Goal: Task Accomplishment & Management: Manage account settings

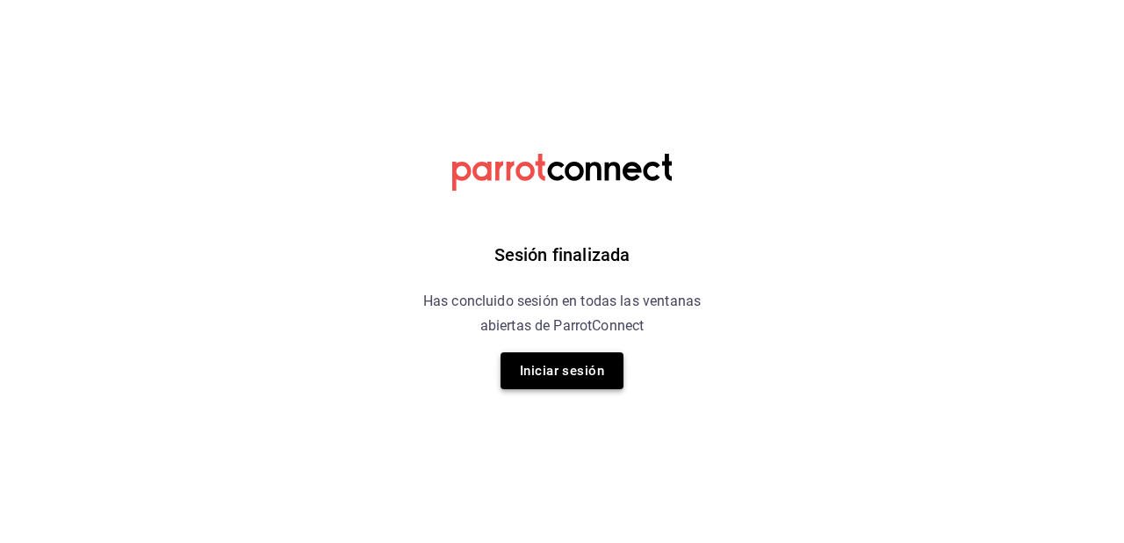
click at [555, 378] on button "Iniciar sesión" at bounding box center [561, 370] width 123 height 37
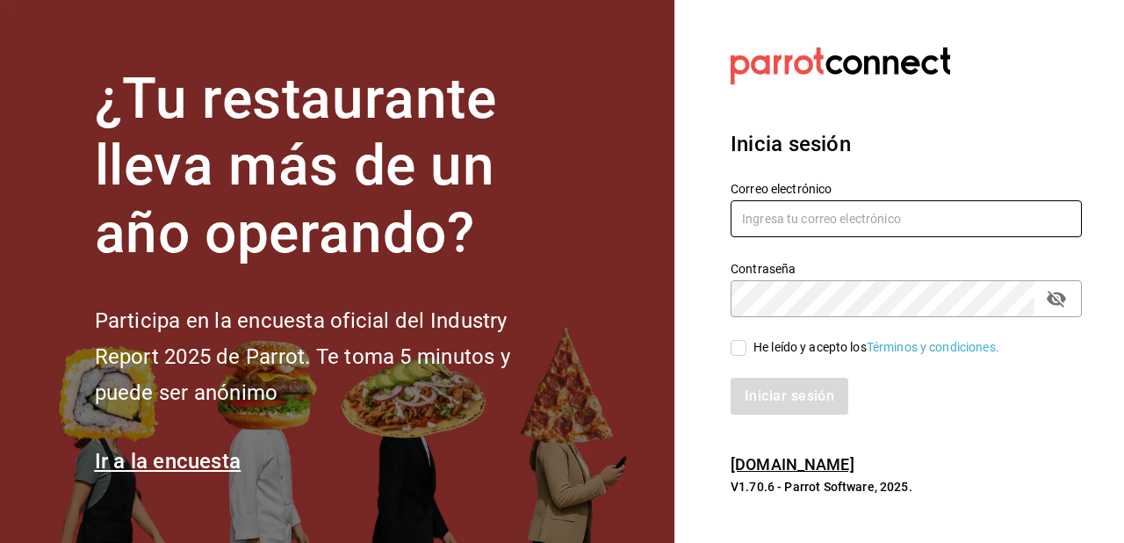
type input "[EMAIL_ADDRESS][DOMAIN_NAME]"
click at [737, 351] on input "He leído y acepto los Términos y condiciones." at bounding box center [739, 348] width 16 height 16
checkbox input "true"
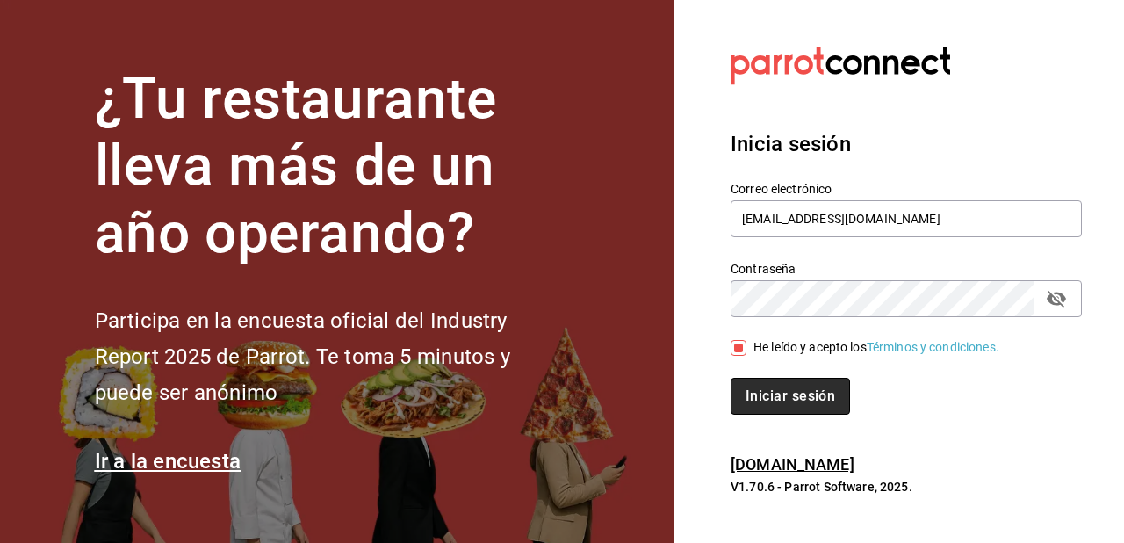
click at [760, 394] on button "Iniciar sesión" at bounding box center [790, 396] width 119 height 37
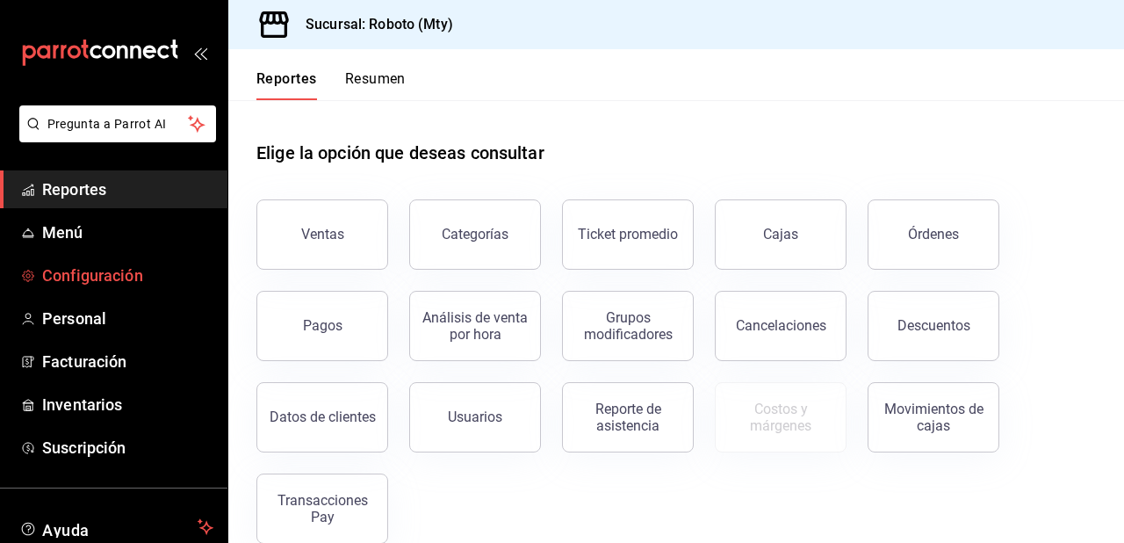
click at [57, 281] on span "Configuración" at bounding box center [127, 275] width 171 height 24
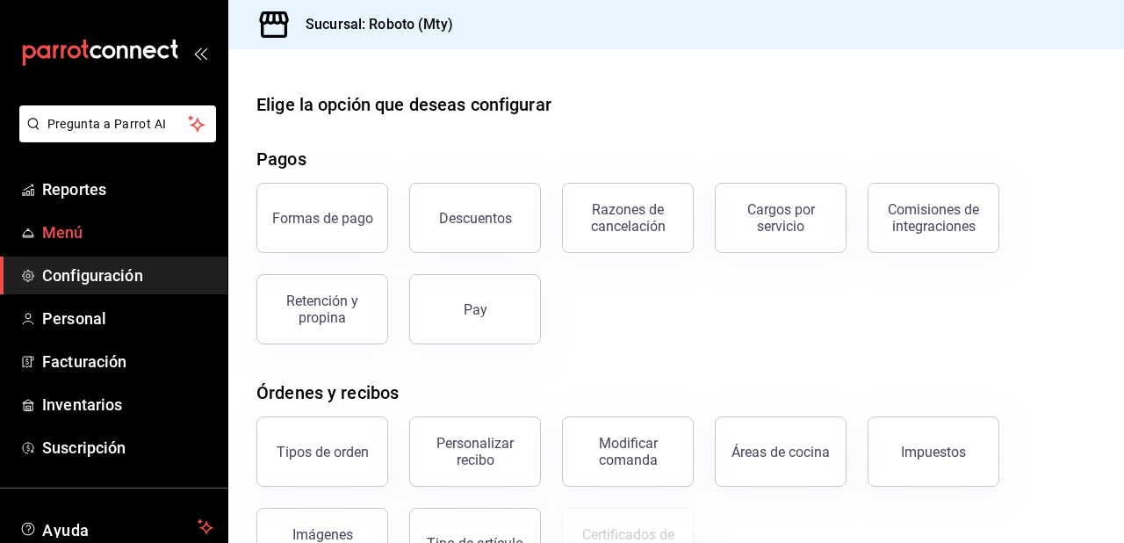
click at [133, 238] on span "Menú" at bounding box center [127, 232] width 171 height 24
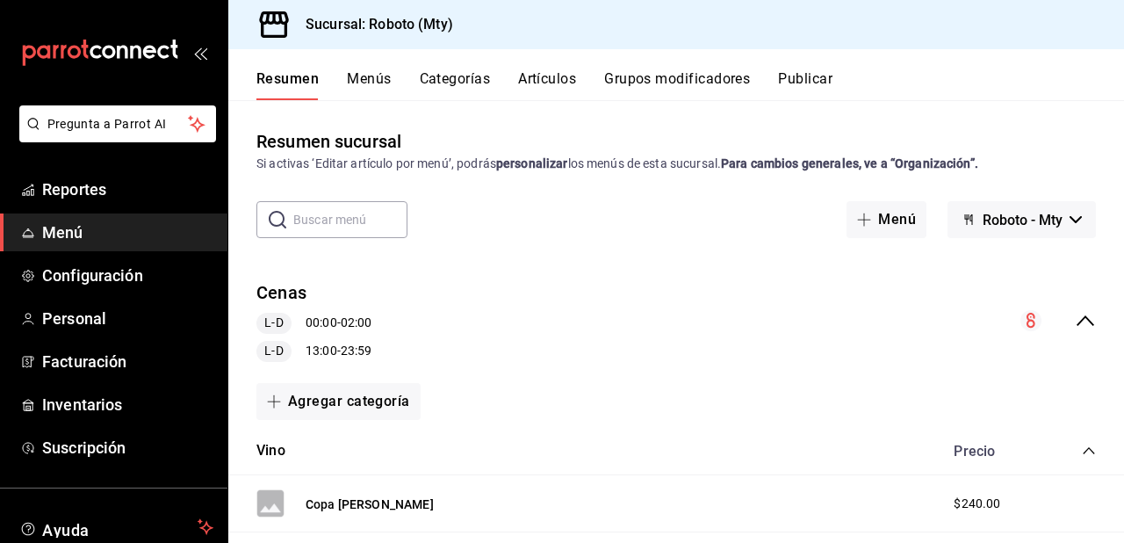
click at [554, 69] on div "Resumen Menús Categorías Artículos Grupos modificadores Publicar" at bounding box center [676, 74] width 896 height 51
click at [543, 77] on button "Artículos" at bounding box center [547, 85] width 58 height 30
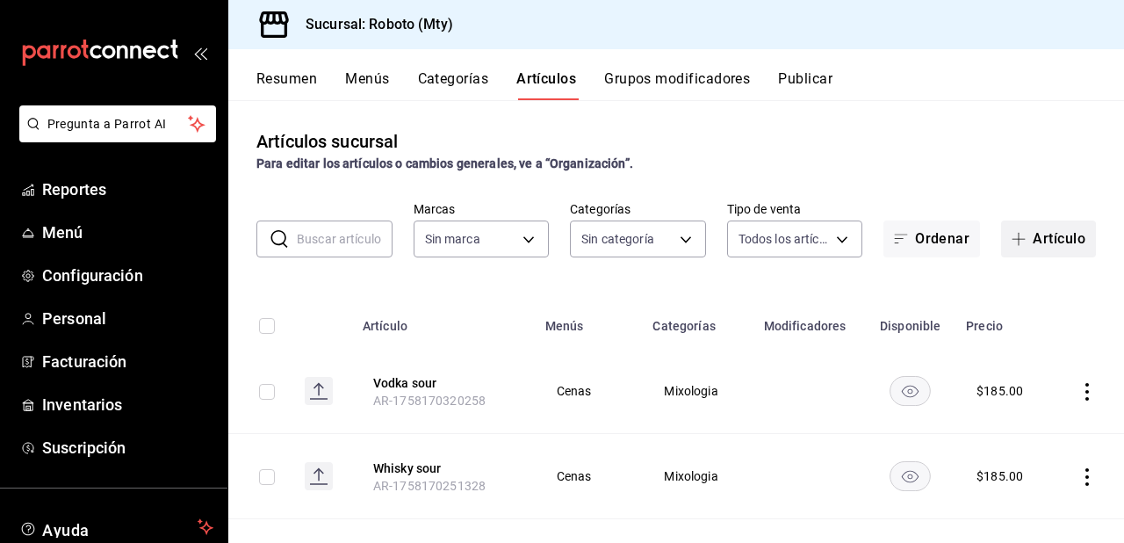
click at [1062, 240] on button "Artículo" at bounding box center [1048, 238] width 95 height 37
type input "09ba0216-65db-402d-9b94-d36048e6fe77"
type input "6a13d590-edb7-4daa-b10d-4f64a6c5a8d8,74d66df7-ad77-4d50-84eb-ae73a8e70454,c74b3…"
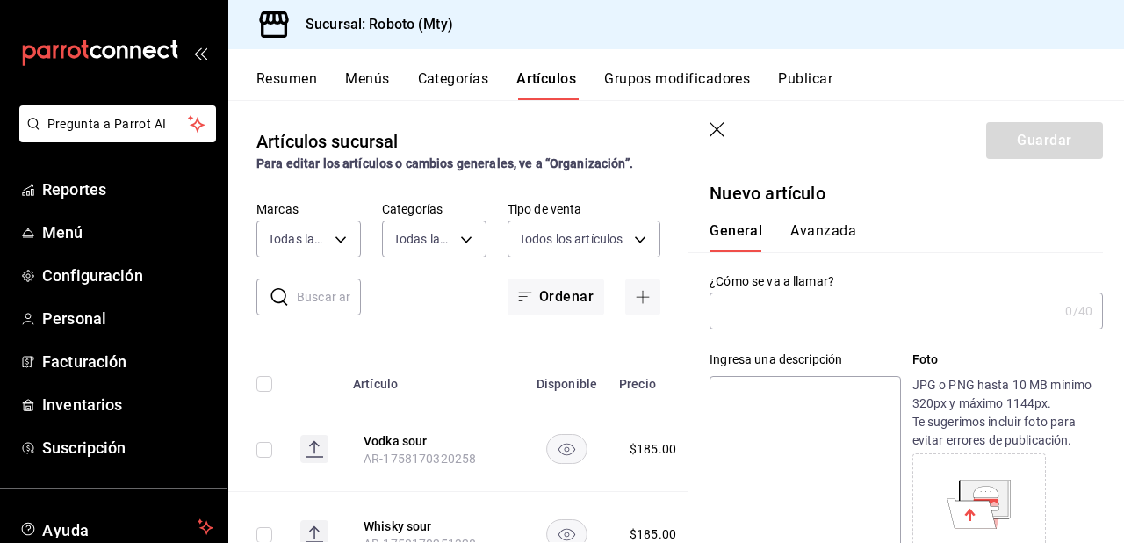
click at [908, 313] on input "text" at bounding box center [883, 310] width 349 height 35
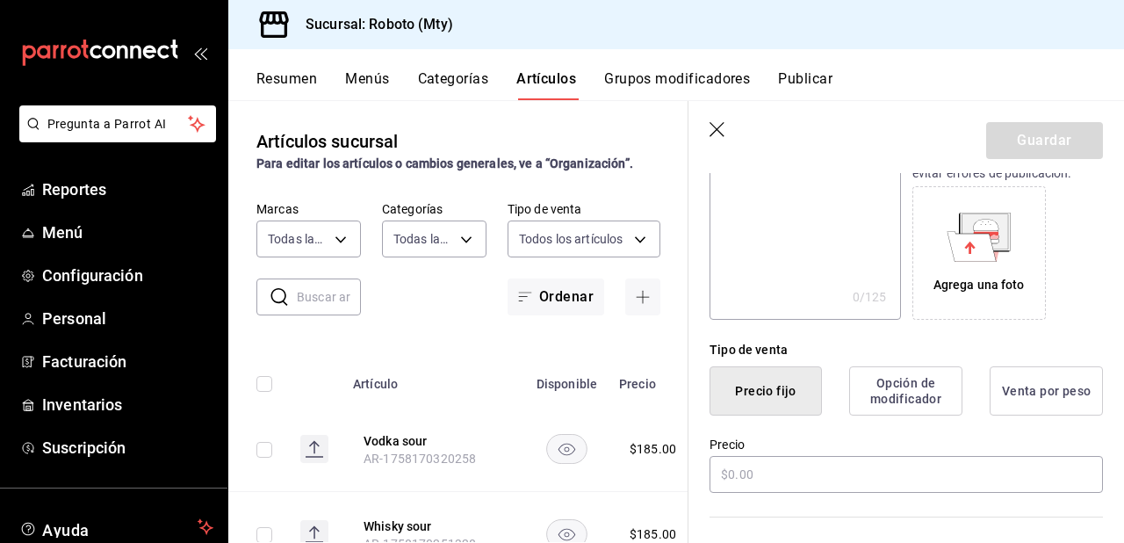
scroll to position [413, 0]
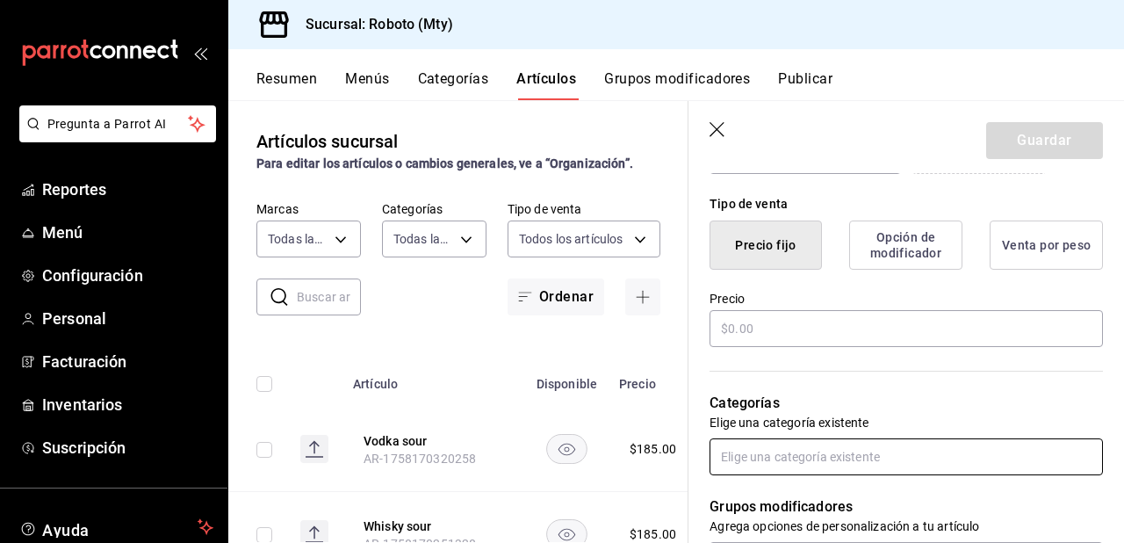
type input "Piedra"
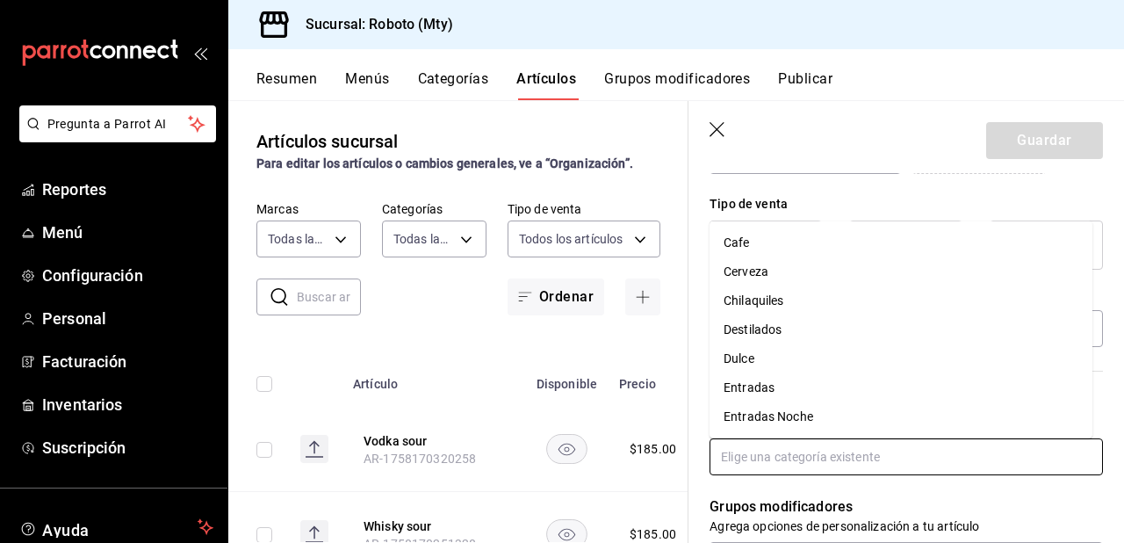
click at [867, 456] on input "text" at bounding box center [905, 456] width 393 height 37
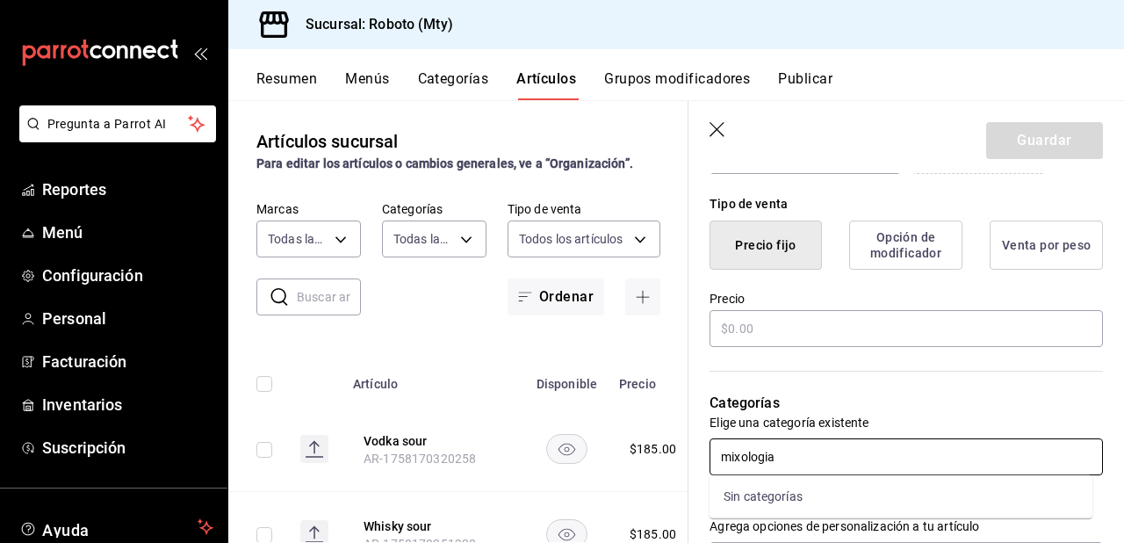
type input "mixologia"
click at [822, 485] on li "Mixologia" at bounding box center [900, 496] width 383 height 29
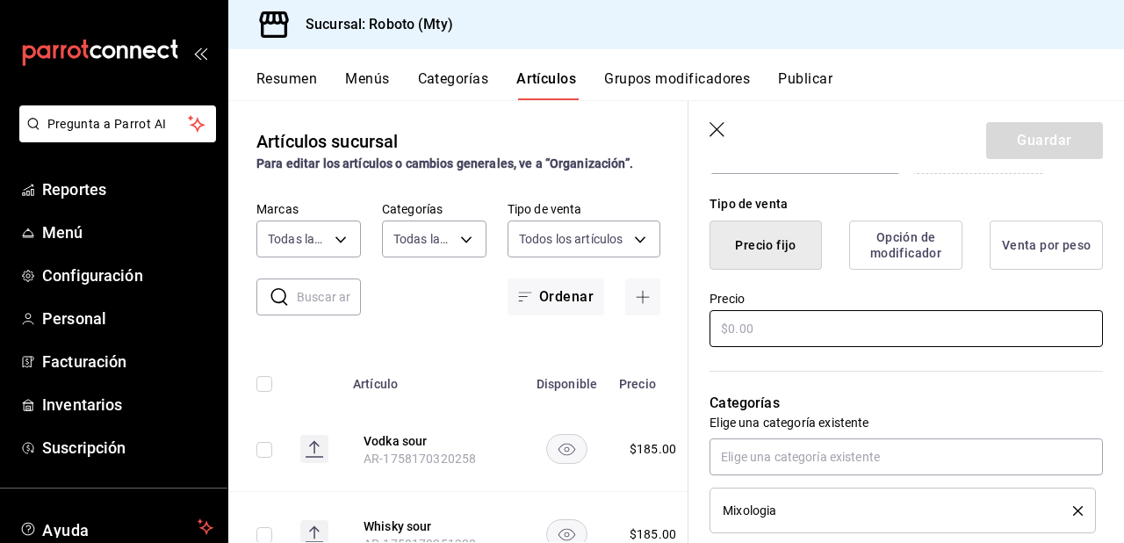
click at [796, 320] on input "text" at bounding box center [905, 328] width 393 height 37
type input "$1.00"
type input "$185.00"
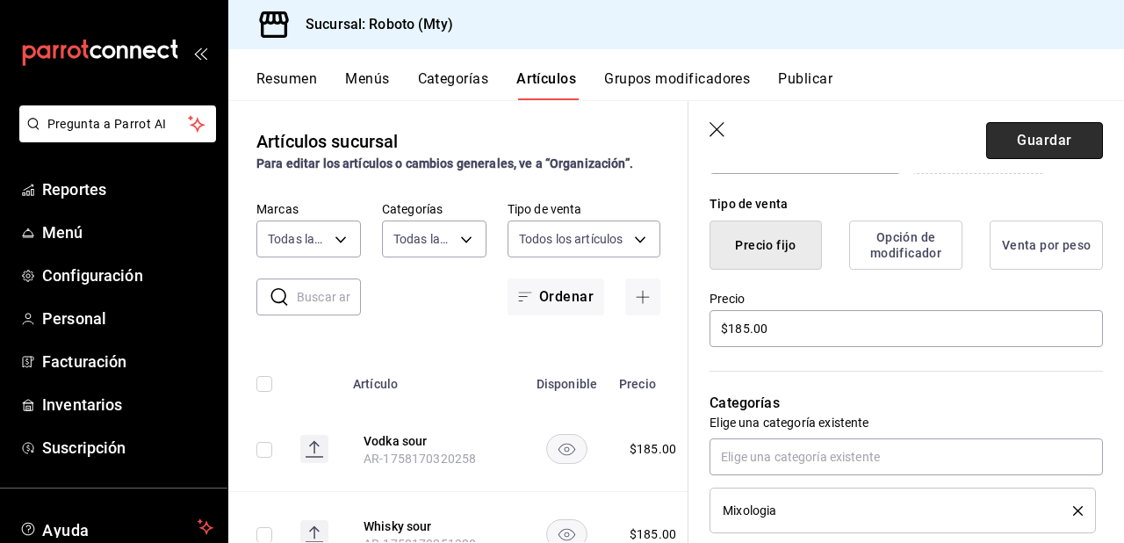
click at [1036, 137] on button "Guardar" at bounding box center [1044, 140] width 117 height 37
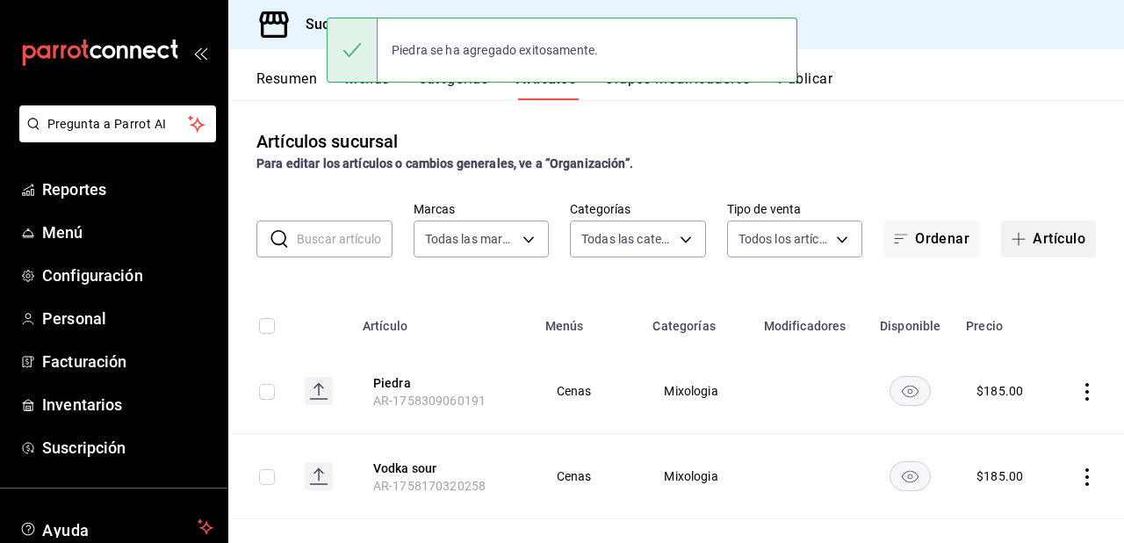
click at [1043, 242] on button "Artículo" at bounding box center [1048, 238] width 95 height 37
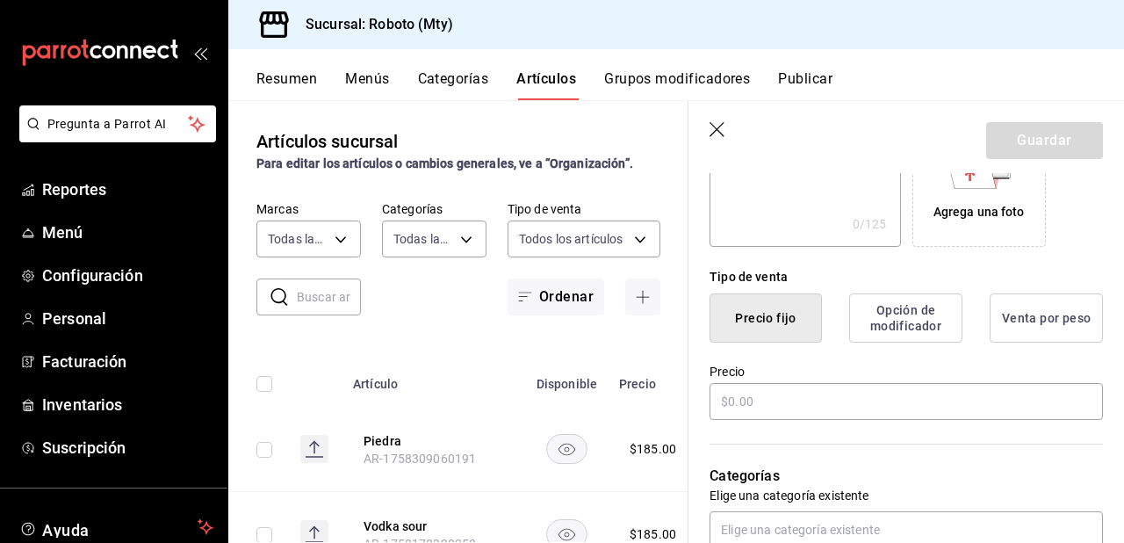
scroll to position [384, 0]
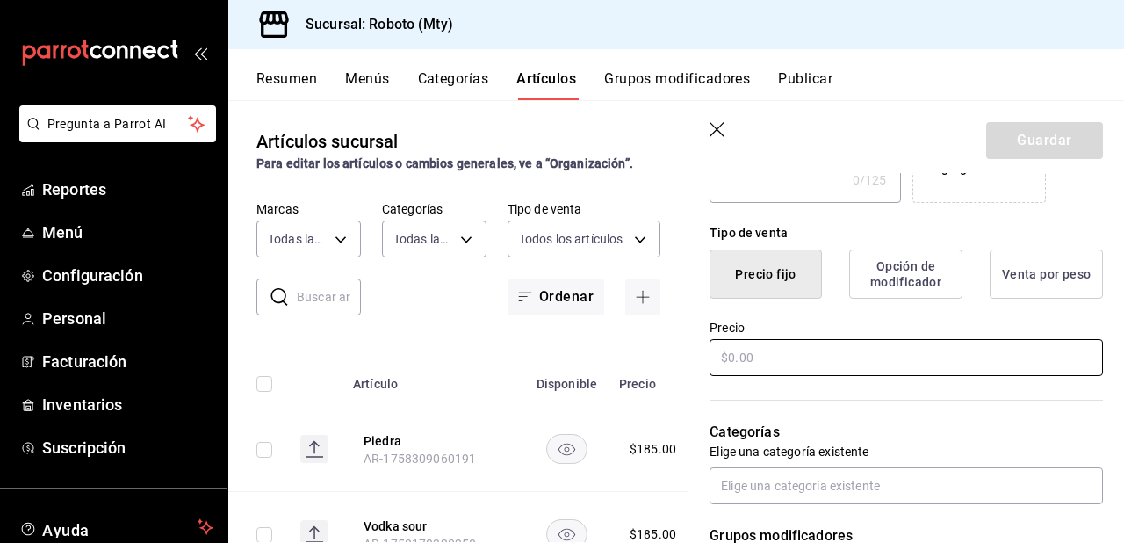
type input "Sagrita de la casa"
click at [951, 351] on input "text" at bounding box center [905, 357] width 393 height 37
type input "$0.00"
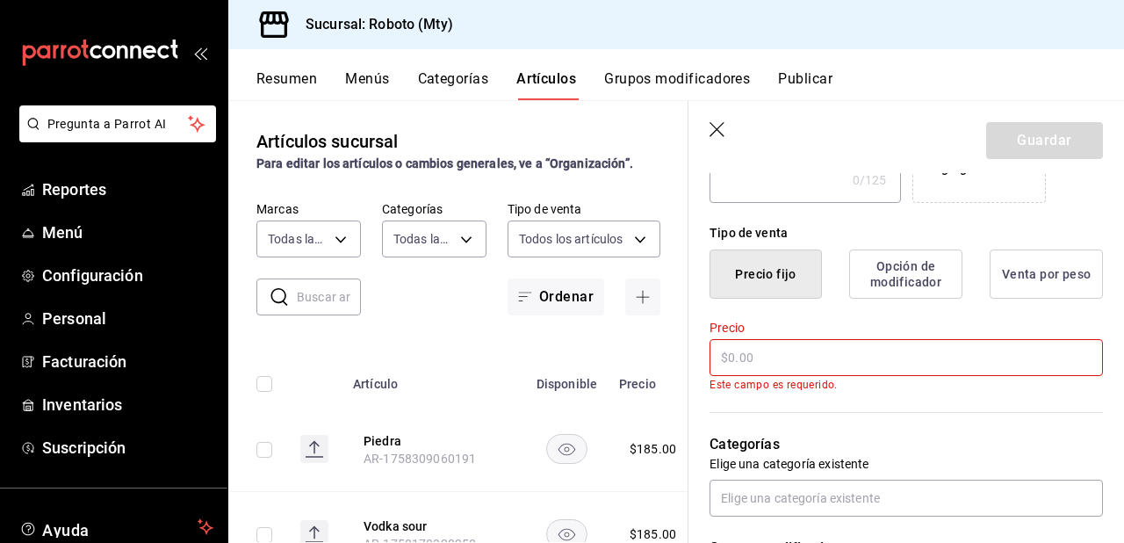
click at [310, 286] on input "text" at bounding box center [329, 296] width 64 height 35
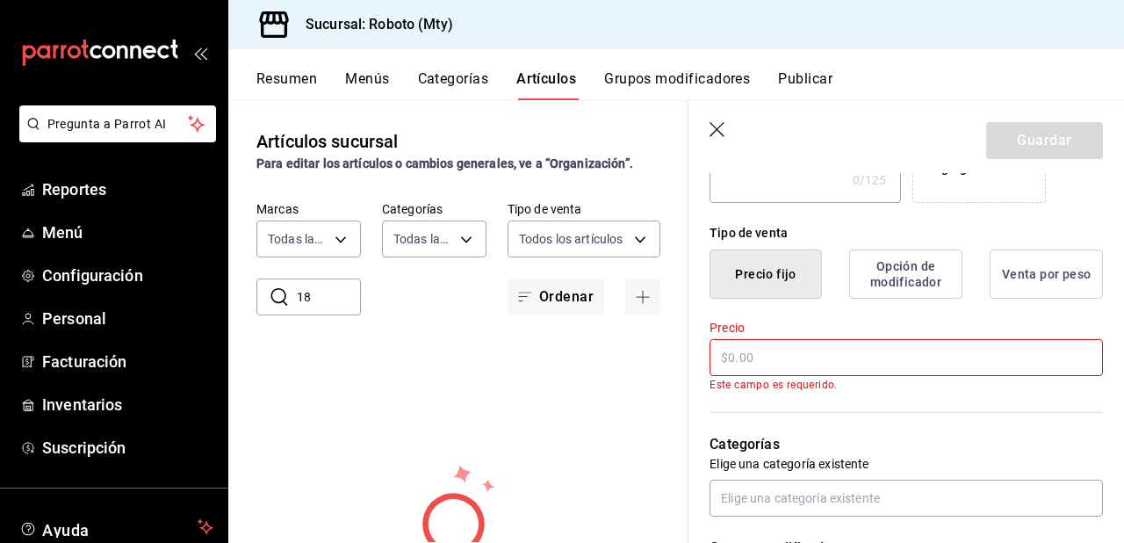
type input "1"
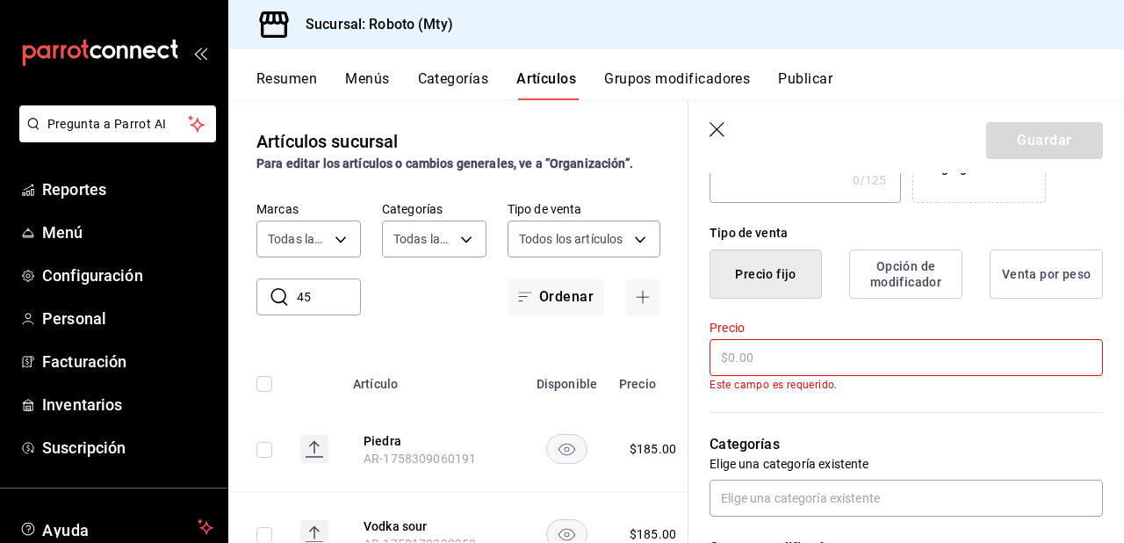
type input "4"
click at [717, 355] on input "text" at bounding box center [905, 357] width 393 height 37
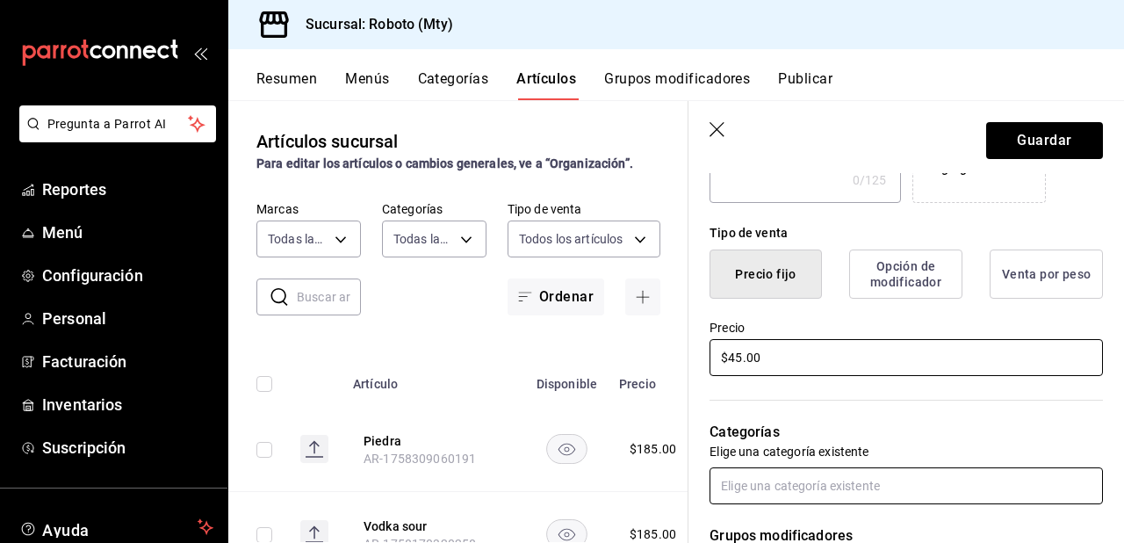
type input "$45.00"
click at [875, 485] on input "text" at bounding box center [905, 485] width 393 height 37
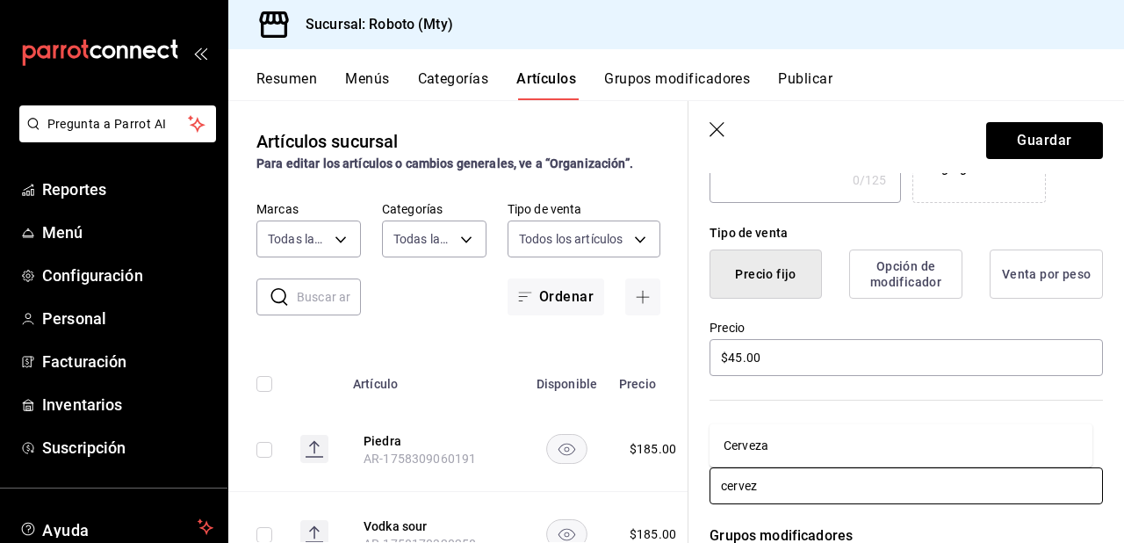
type input "cerveza"
click at [836, 454] on li "Cerveza" at bounding box center [900, 445] width 383 height 29
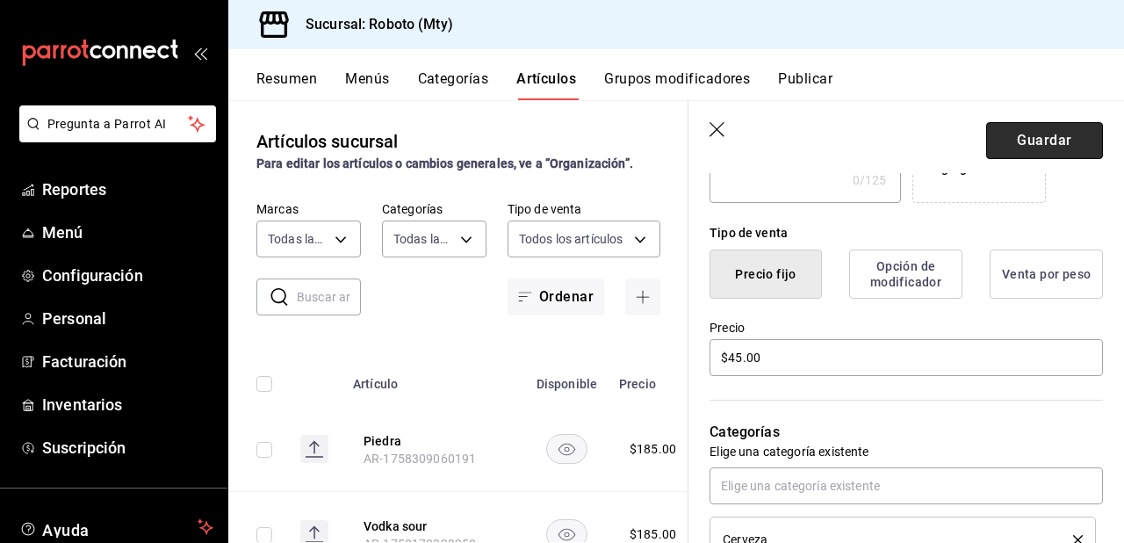
click at [1028, 133] on button "Guardar" at bounding box center [1044, 140] width 117 height 37
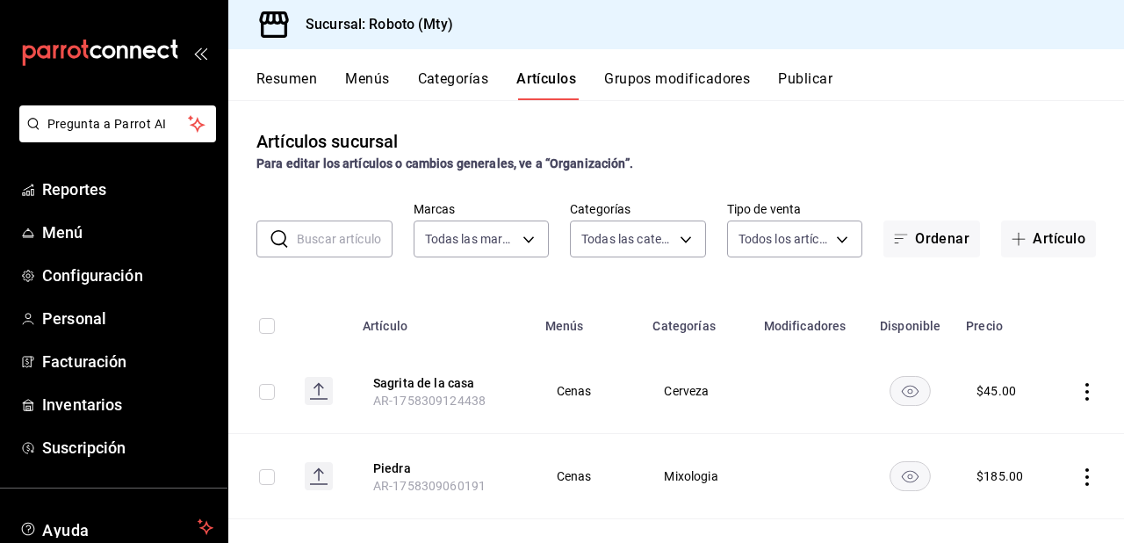
click at [351, 237] on input "text" at bounding box center [345, 238] width 96 height 35
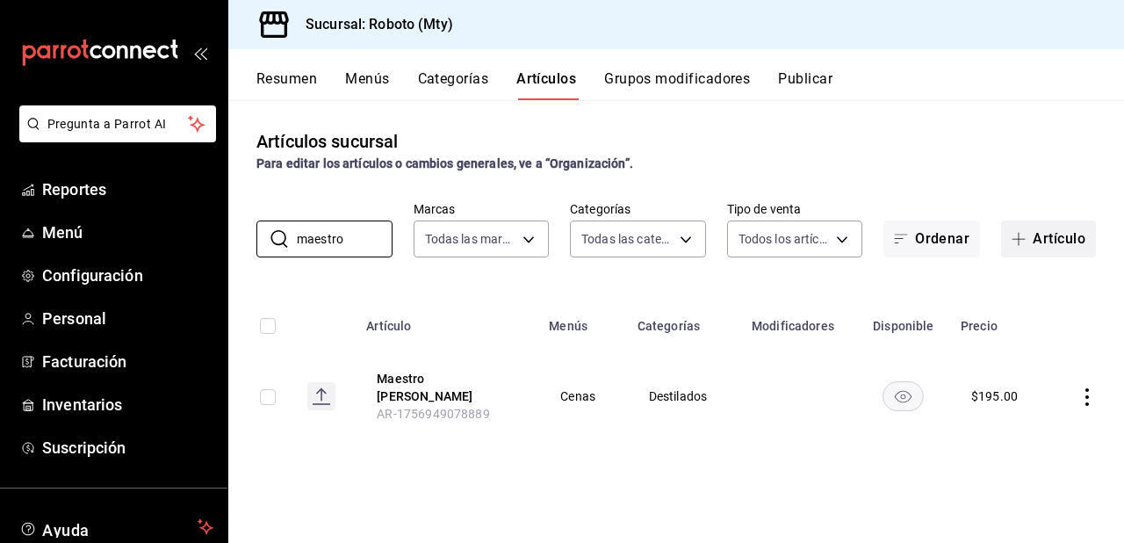
type input "maestro"
click at [1060, 248] on button "Artículo" at bounding box center [1048, 238] width 95 height 37
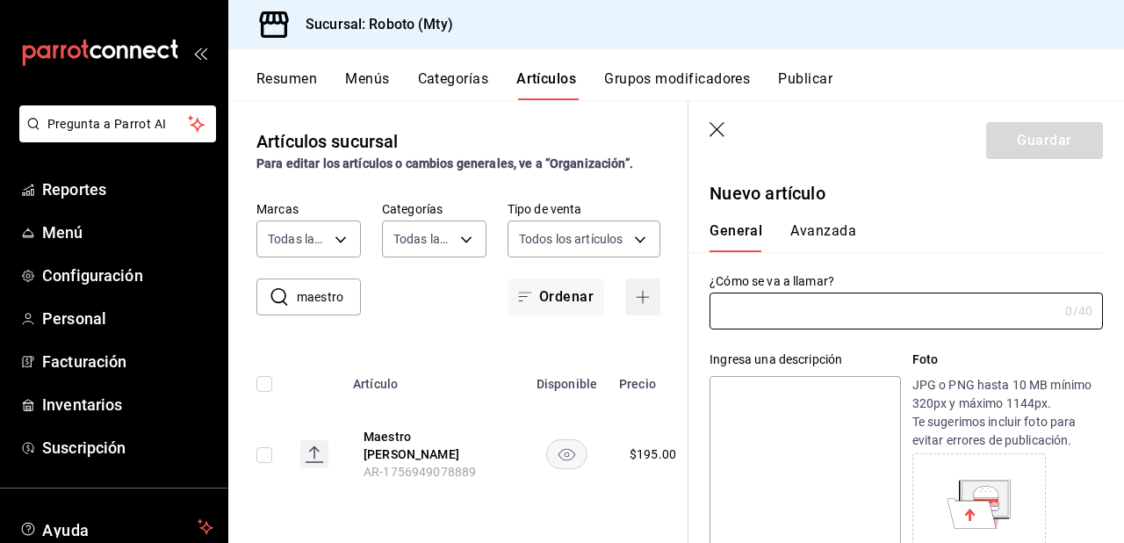
type input "8"
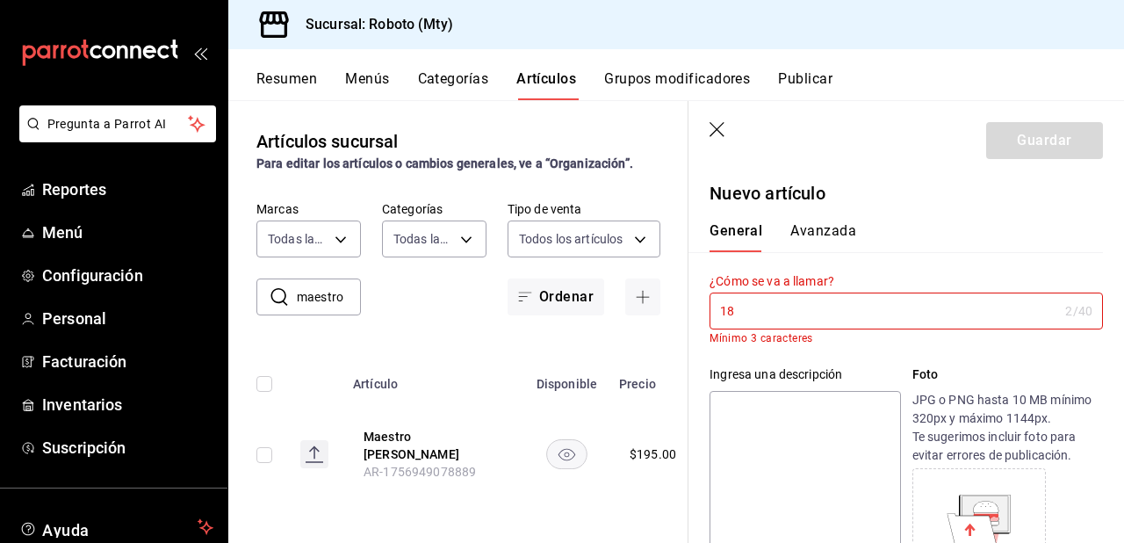
type input "1"
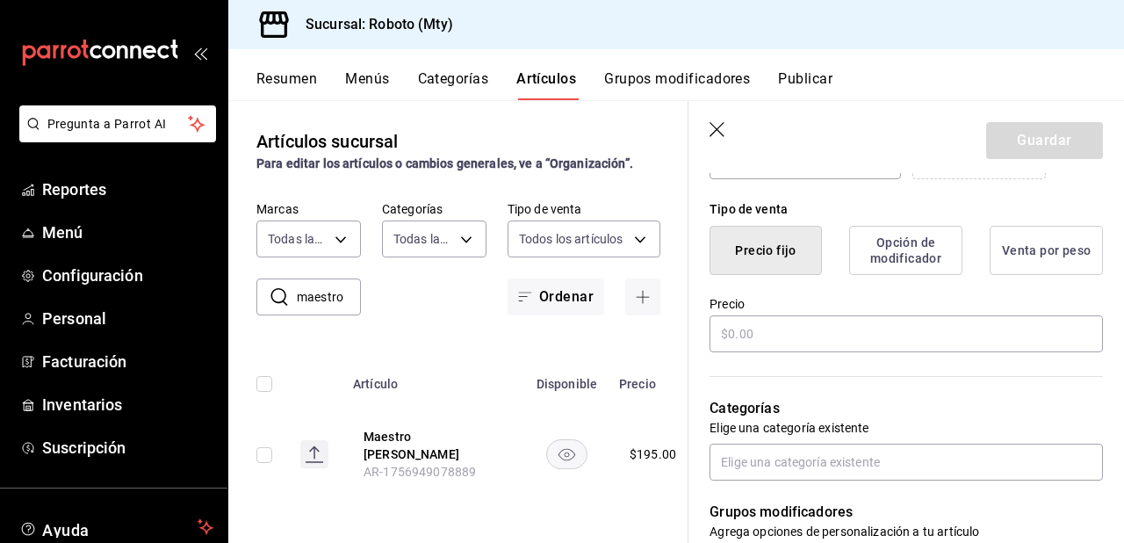
scroll to position [430, 0]
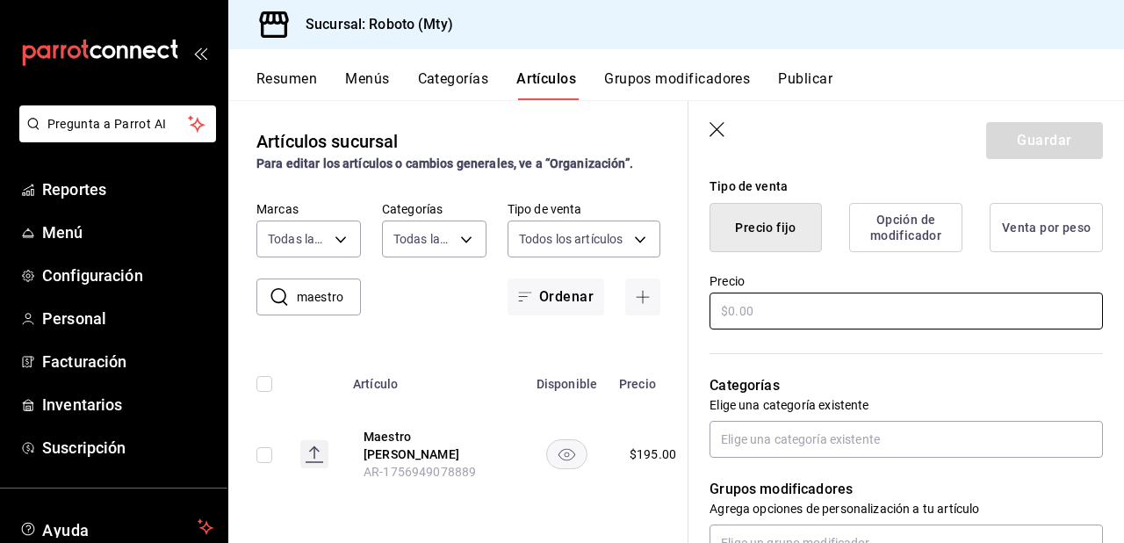
type input "1800 Cristalino"
click at [924, 324] on input "text" at bounding box center [905, 310] width 393 height 37
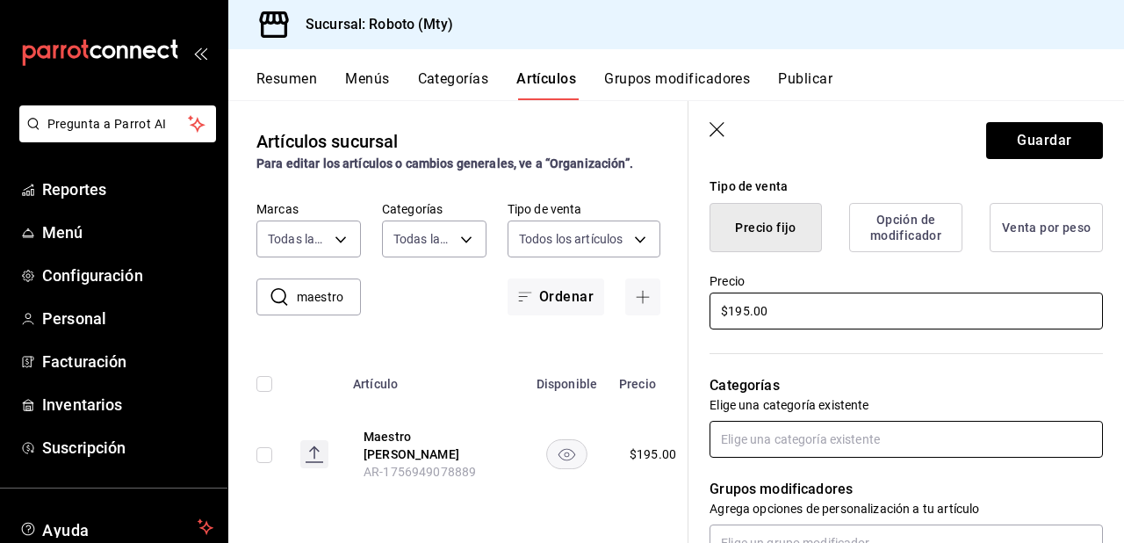
type input "$195.00"
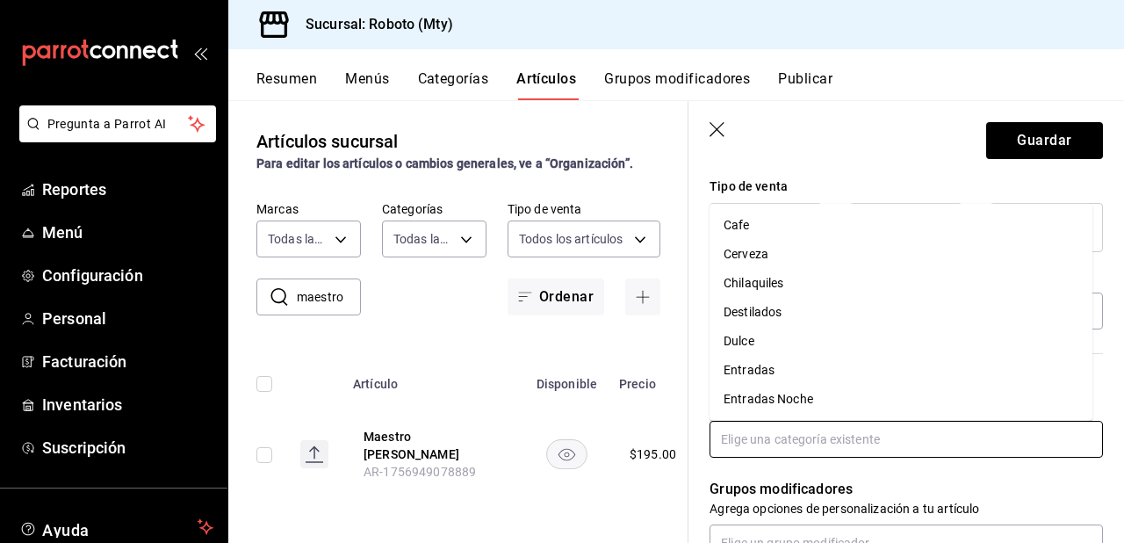
click at [854, 438] on input "text" at bounding box center [905, 439] width 393 height 37
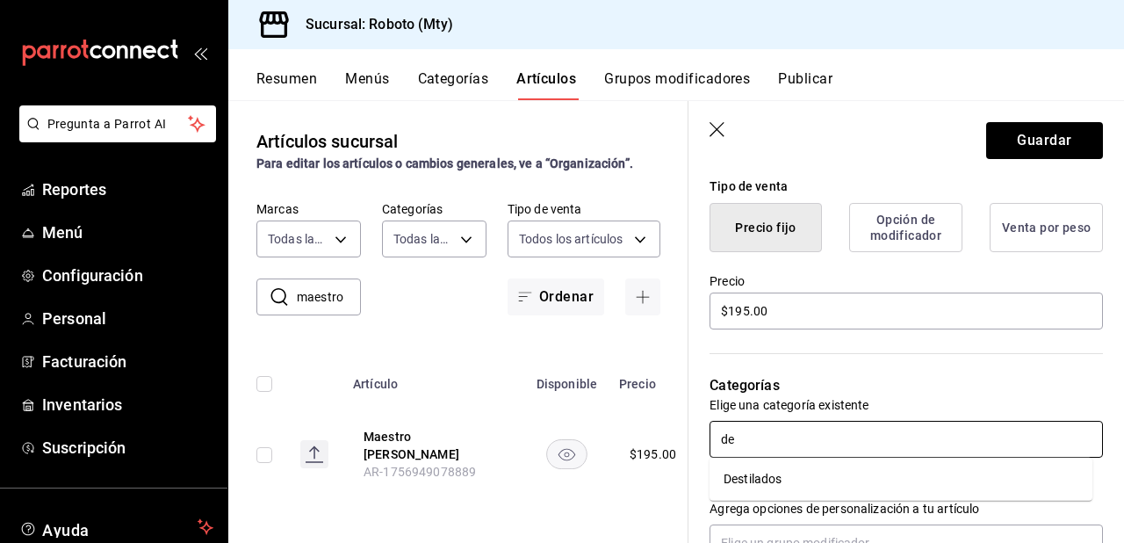
type input "des"
click at [797, 485] on li "Destilados" at bounding box center [900, 478] width 383 height 29
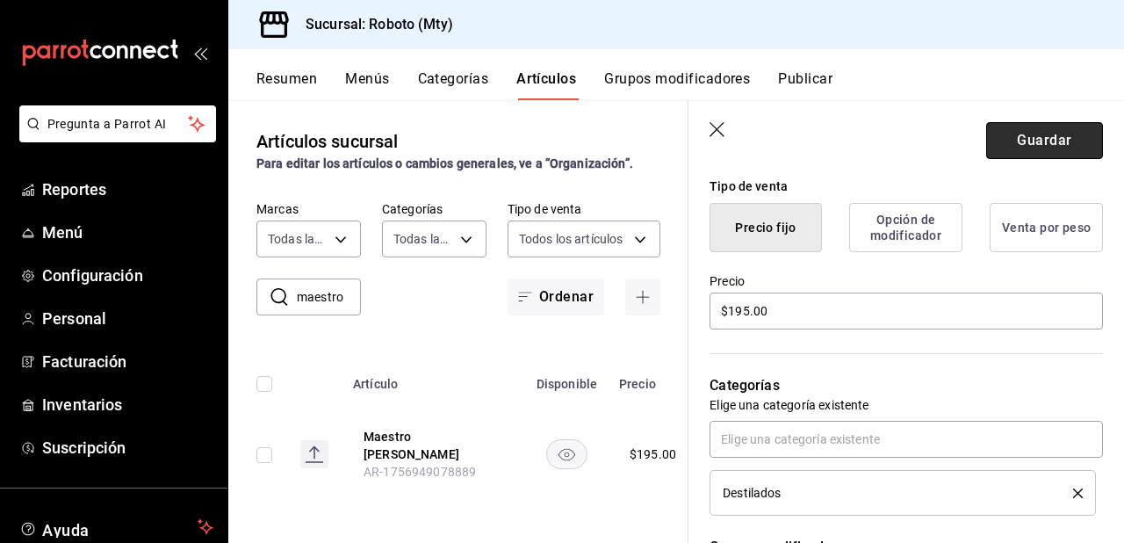
click at [1021, 148] on button "Guardar" at bounding box center [1044, 140] width 117 height 37
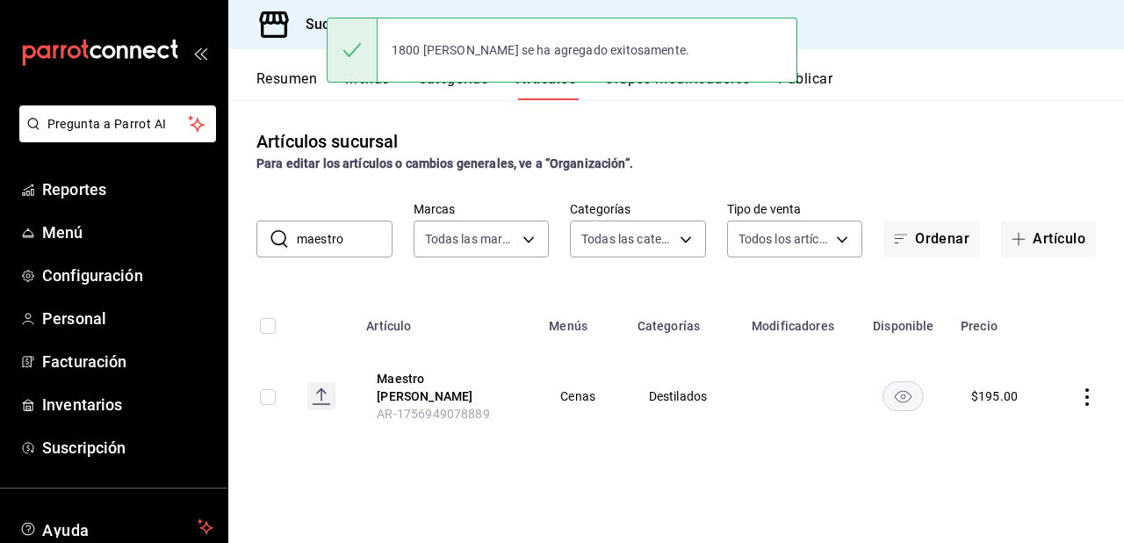
click at [319, 242] on input "maestro" at bounding box center [345, 238] width 96 height 35
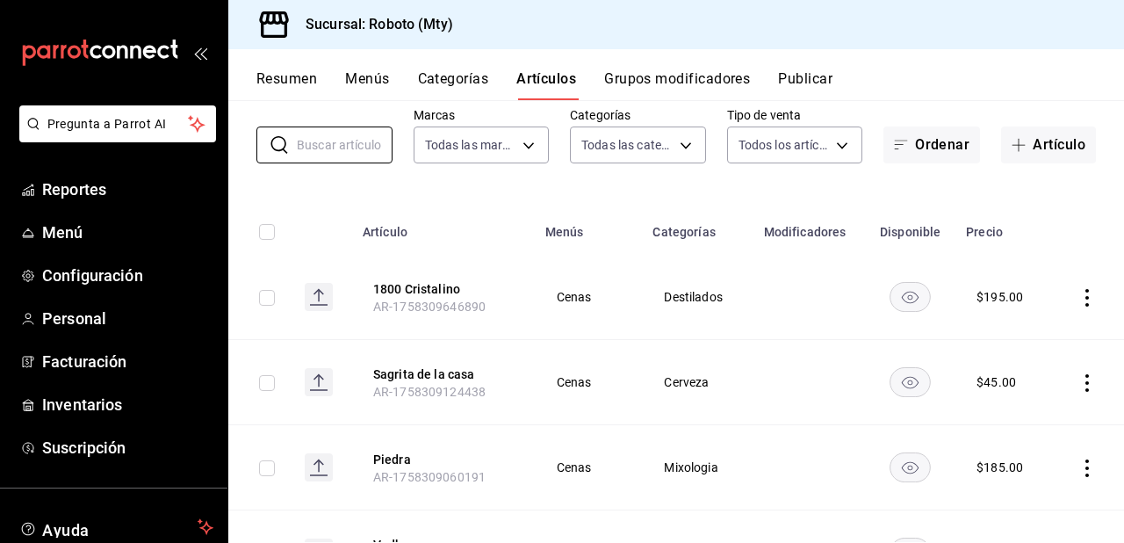
scroll to position [90, 0]
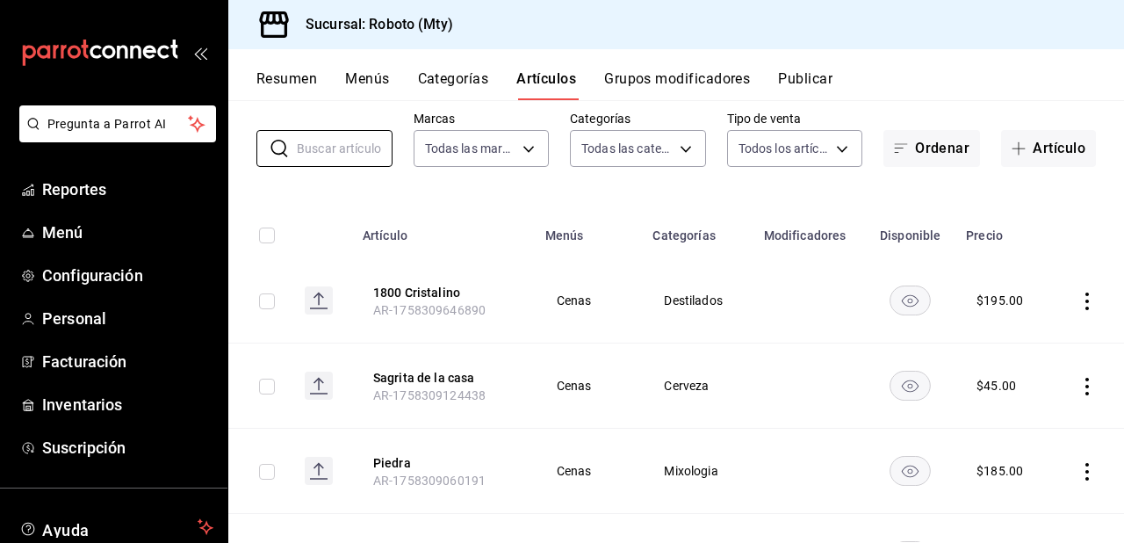
click at [1078, 391] on icon "actions" at bounding box center [1087, 387] width 18 height 18
click at [1012, 424] on span "Editar" at bounding box center [1024, 424] width 46 height 18
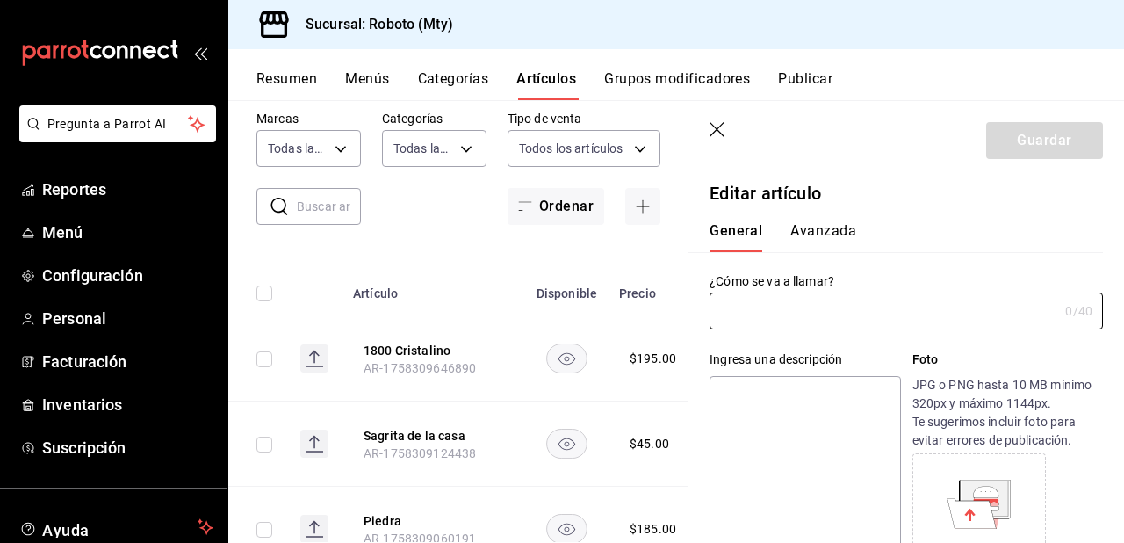
type input "Sagrita de la casa"
type input "AR-1758309124438"
type input "$45.00"
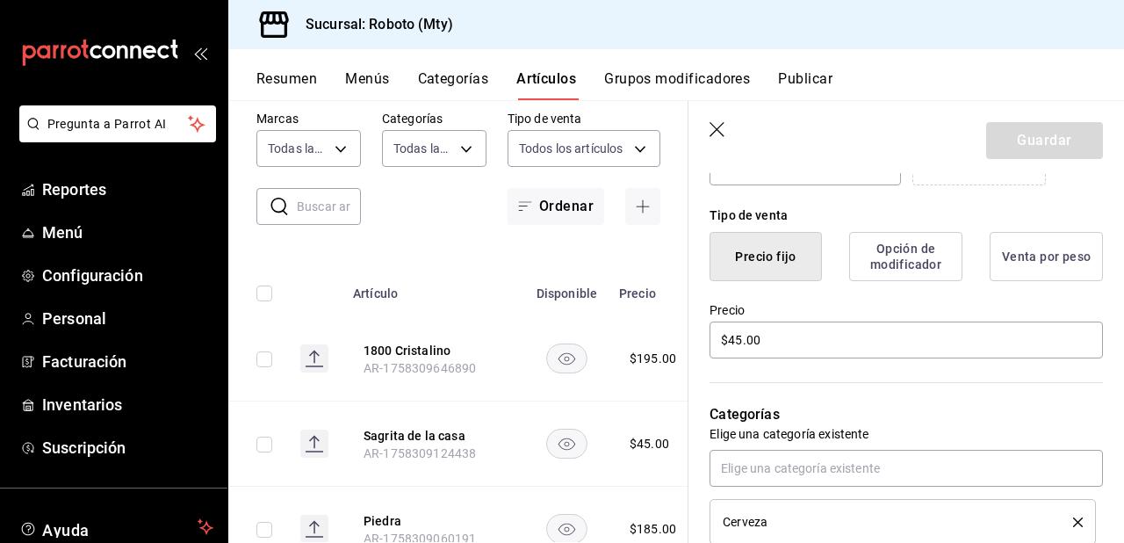
scroll to position [404, 0]
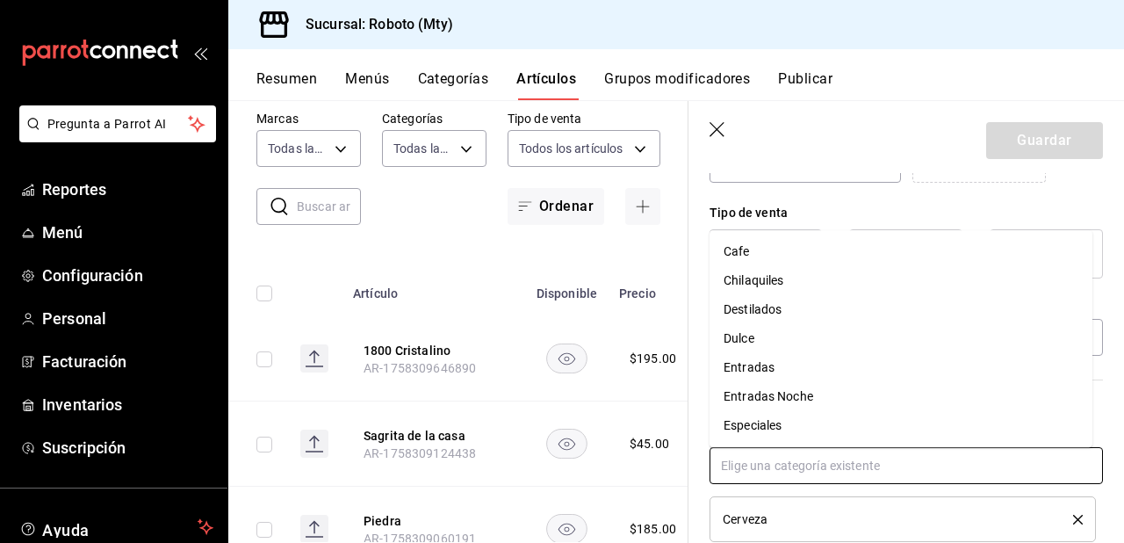
click at [872, 457] on input "text" at bounding box center [905, 465] width 393 height 37
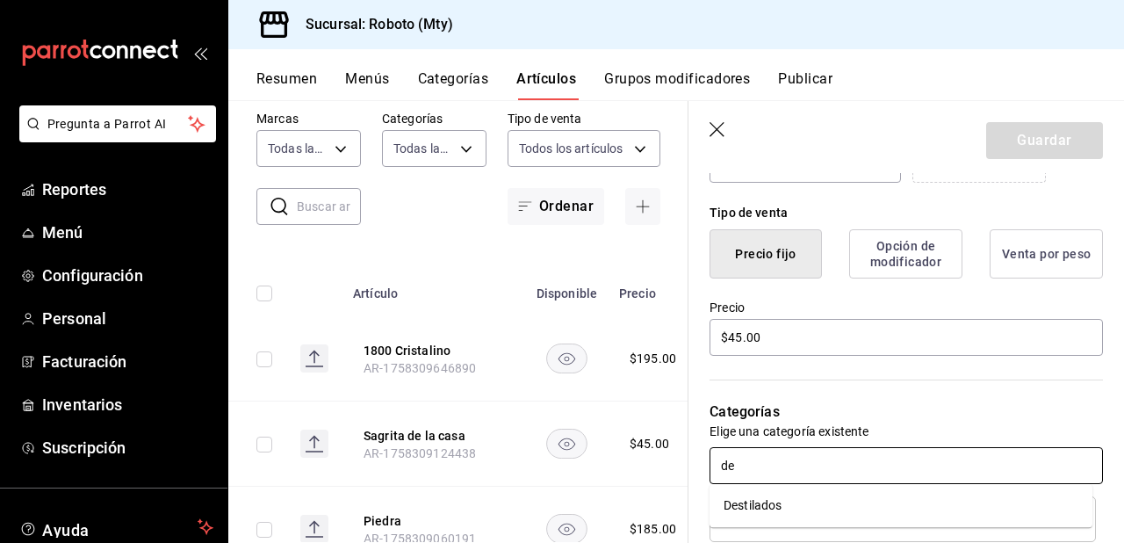
type input "des"
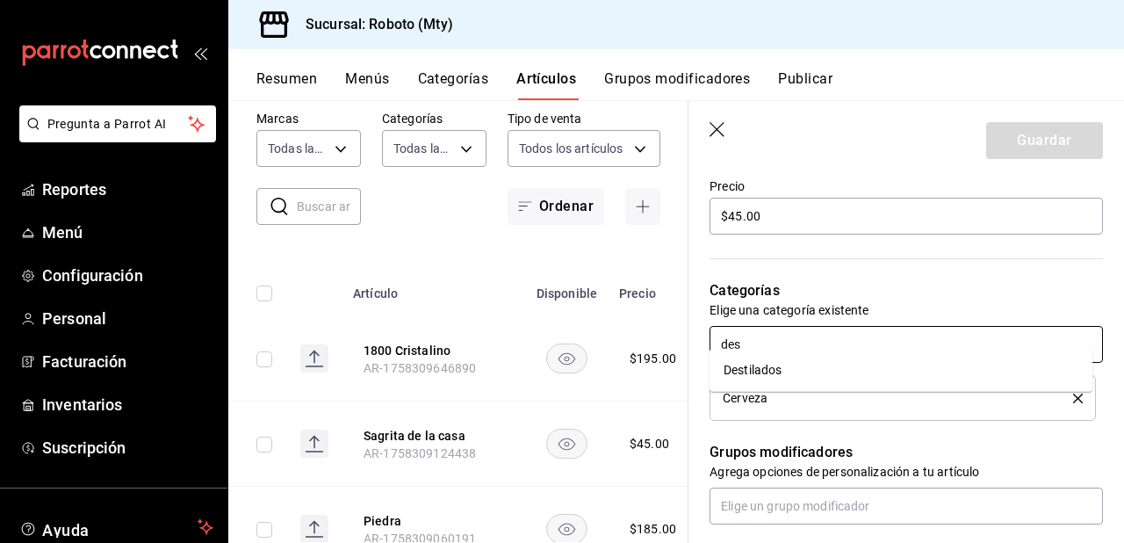
scroll to position [569, 0]
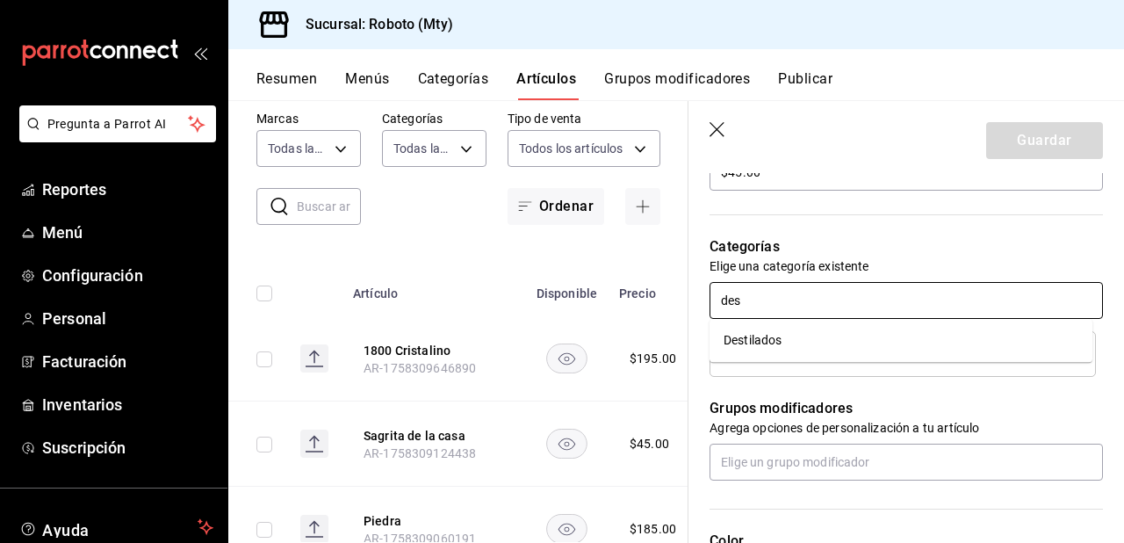
click at [948, 327] on li "Destilados" at bounding box center [900, 340] width 383 height 29
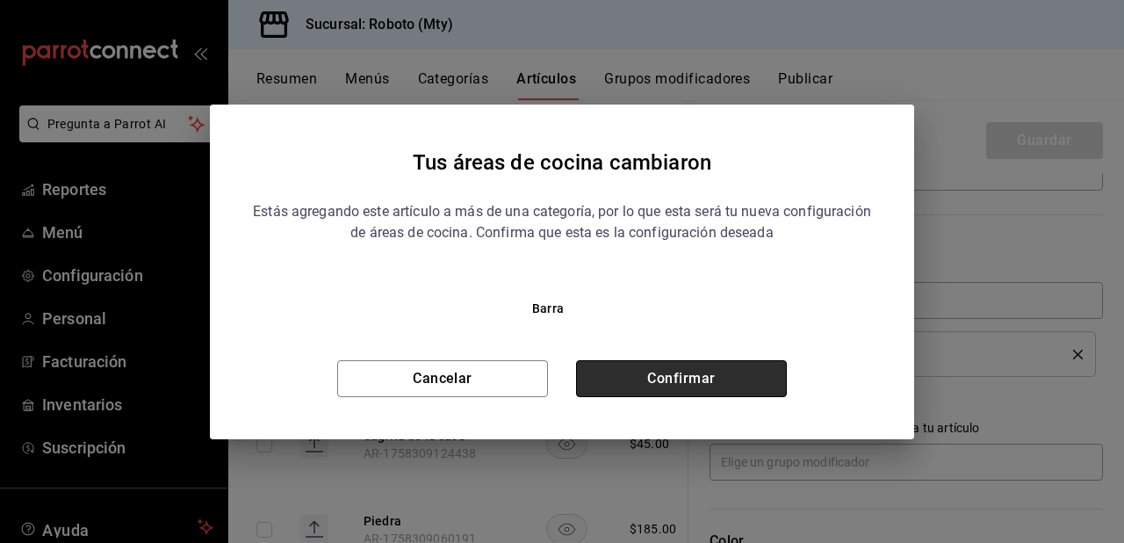
click at [749, 378] on button "Confirmar" at bounding box center [681, 378] width 211 height 37
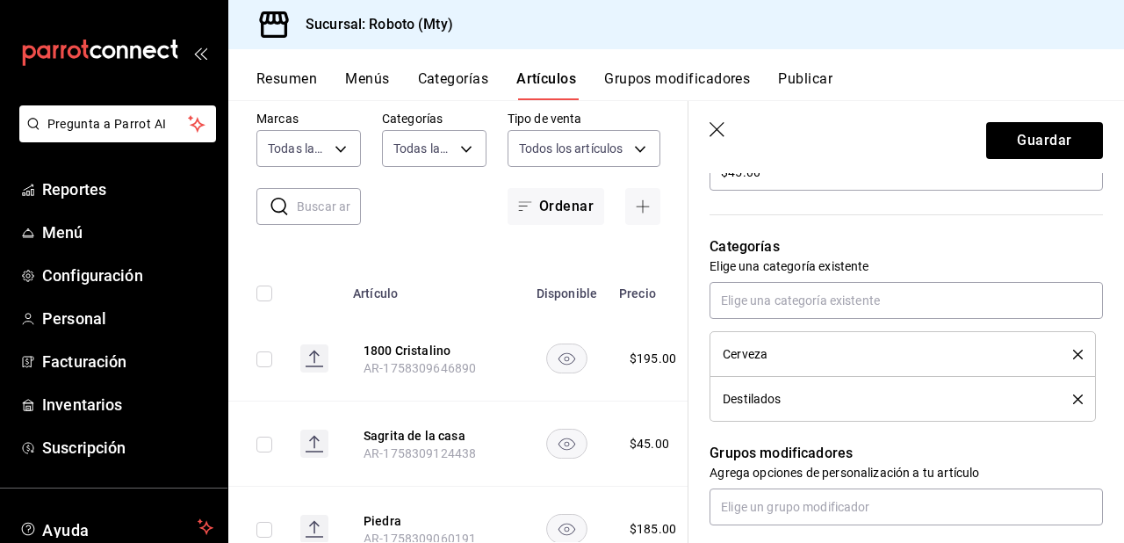
click at [1073, 358] on icon "delete" at bounding box center [1078, 354] width 10 height 10
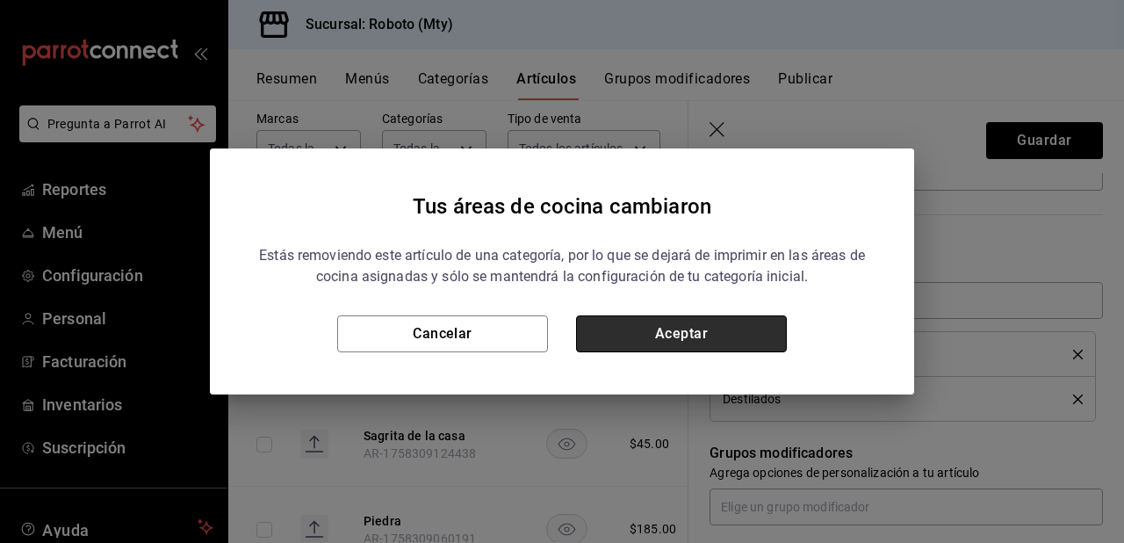
click at [761, 339] on button "Aceptar" at bounding box center [681, 333] width 211 height 37
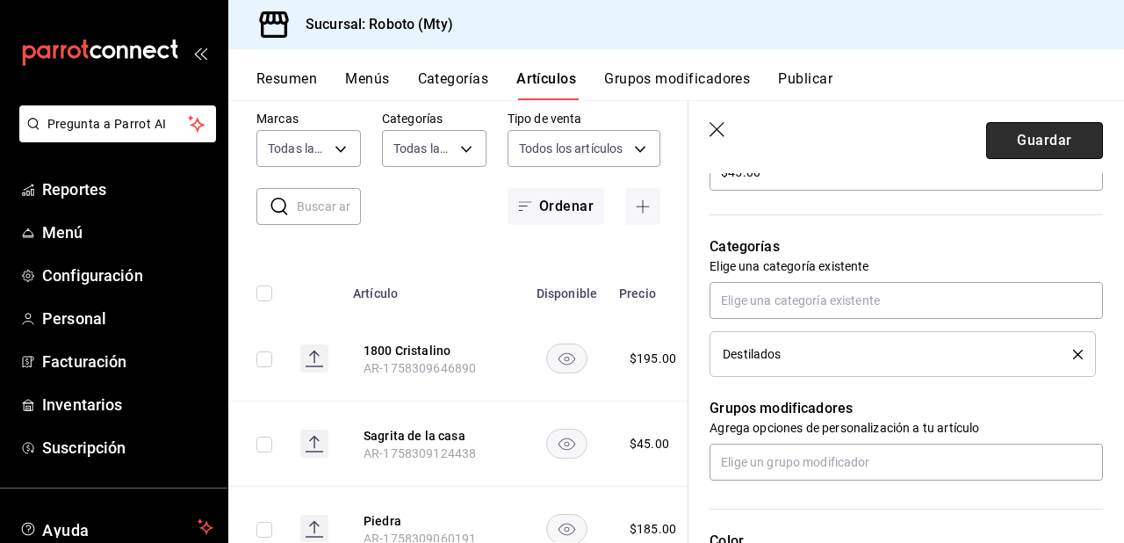
click at [1049, 145] on button "Guardar" at bounding box center [1044, 140] width 117 height 37
